Goal: Obtain resource: Obtain resource

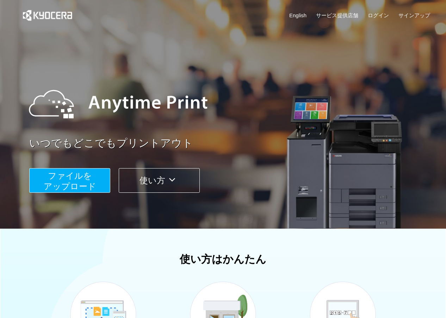
scroll to position [66, 0]
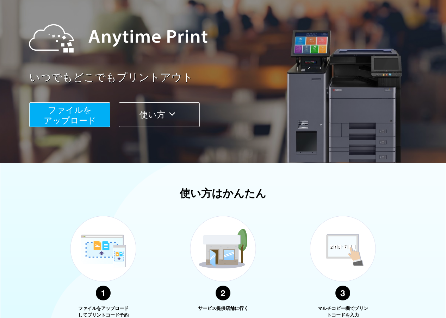
click at [77, 108] on span "ファイルを ​​アップロード" at bounding box center [70, 115] width 52 height 20
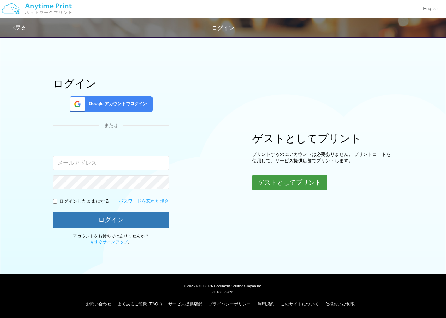
click at [278, 183] on button "ゲストとしてプリント" at bounding box center [289, 182] width 75 height 15
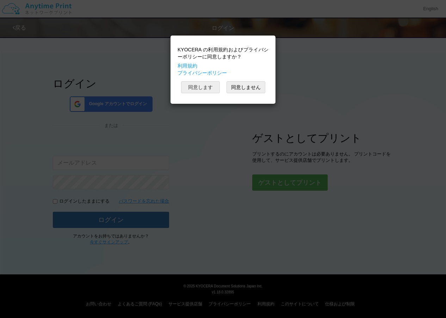
click at [206, 84] on button "同意します" at bounding box center [200, 87] width 39 height 12
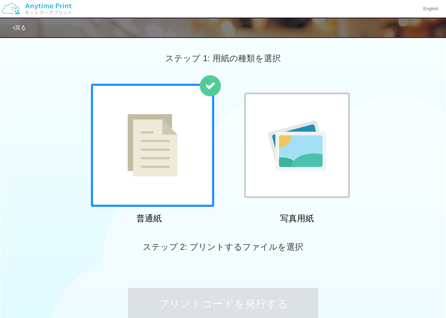
click at [335, 144] on div at bounding box center [297, 146] width 106 height 106
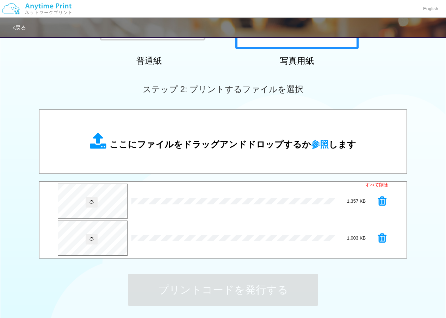
scroll to position [159, 0]
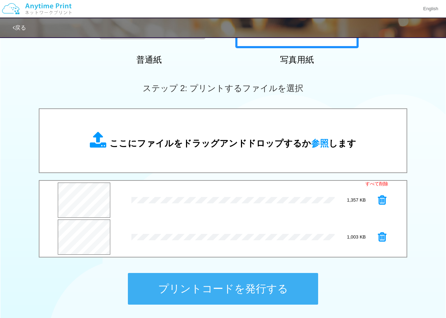
click at [214, 287] on button "プリントコードを発行する" at bounding box center [223, 289] width 190 height 32
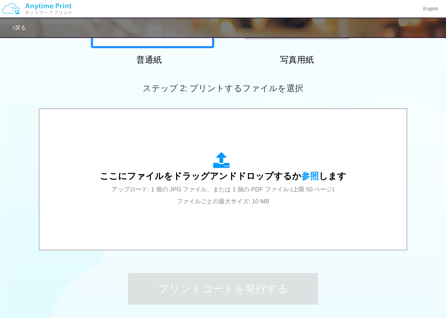
scroll to position [0, 0]
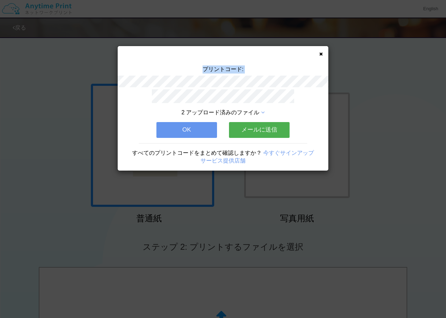
click at [261, 85] on div "プリントコード:" at bounding box center [223, 77] width 210 height 24
click at [202, 130] on button "OK" at bounding box center [186, 129] width 61 height 15
